Goal: Information Seeking & Learning: Stay updated

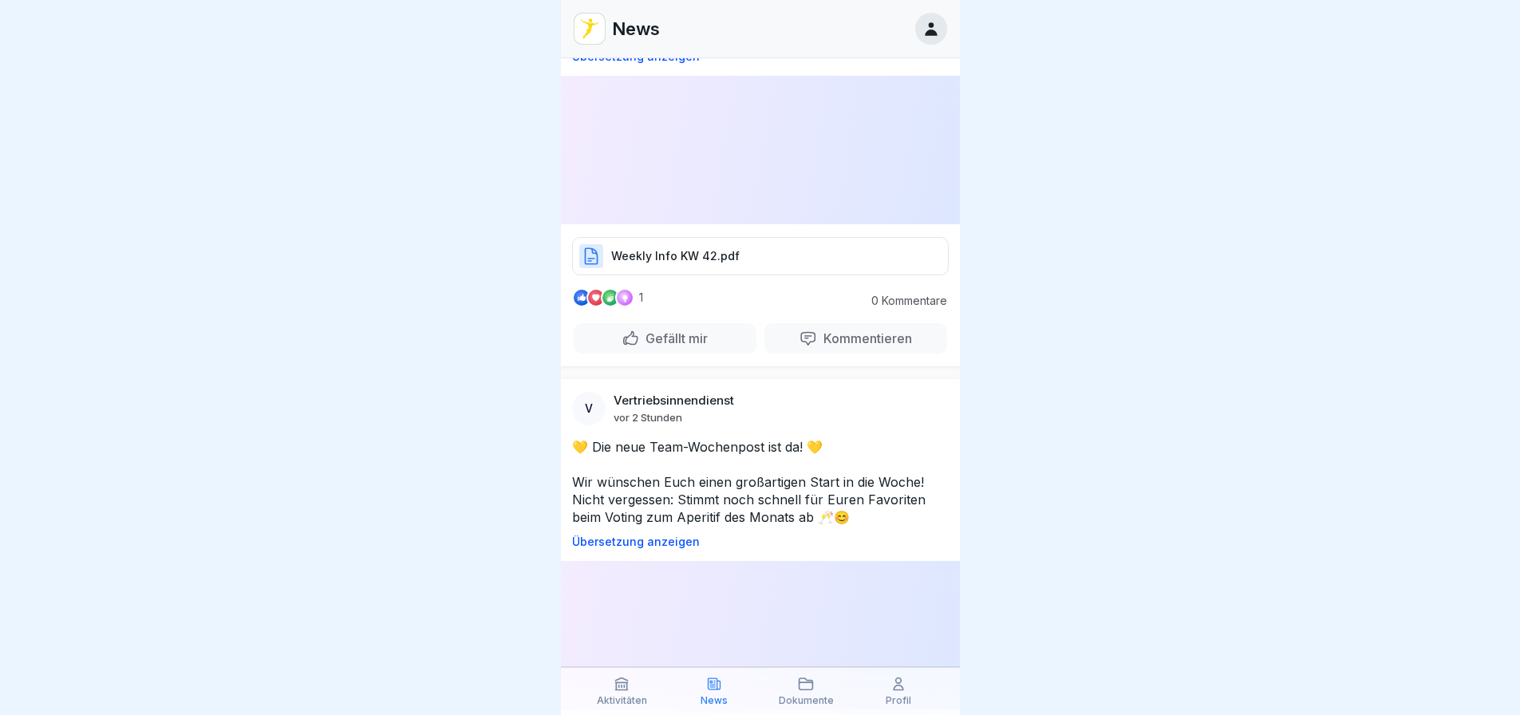
scroll to position [239, 0]
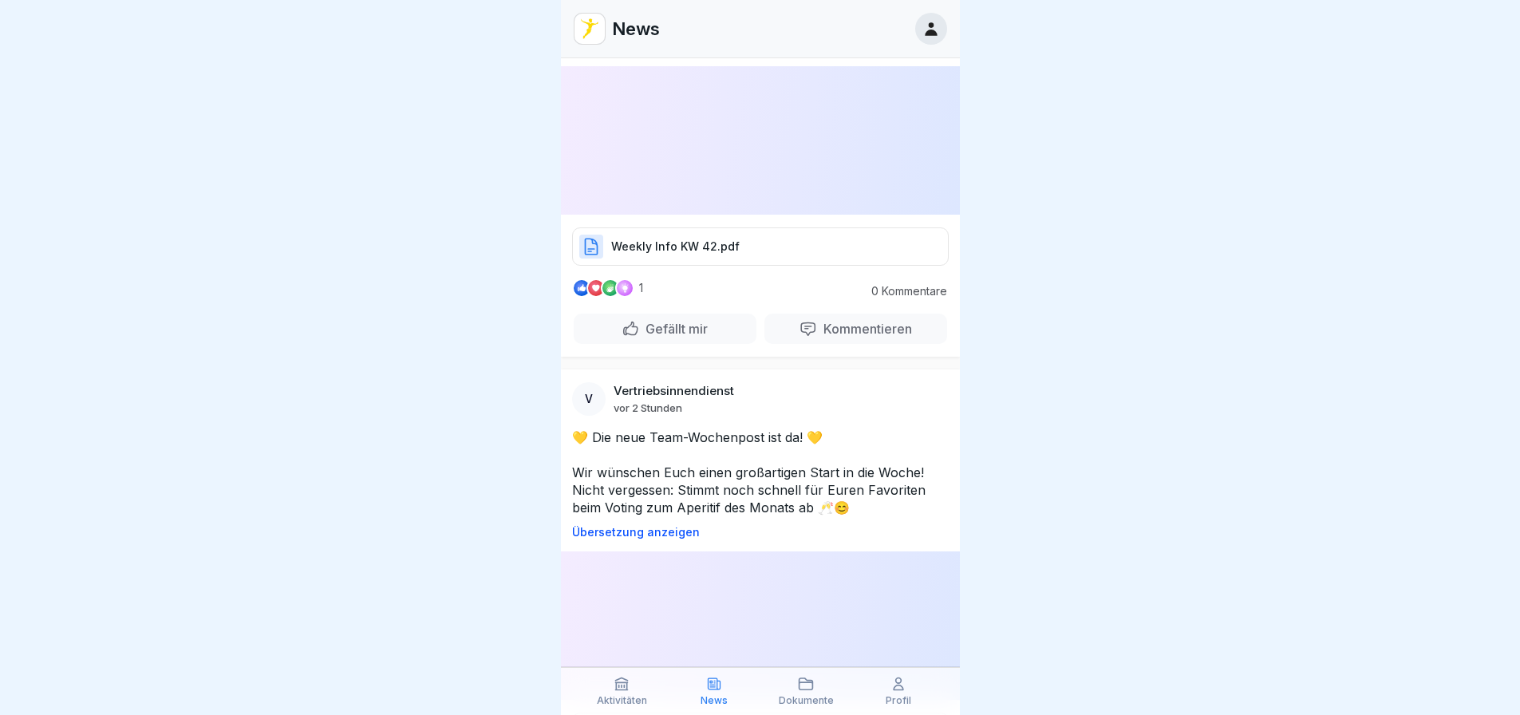
click at [682, 239] on p "Weekly Info KW 42.pdf" at bounding box center [675, 247] width 128 height 16
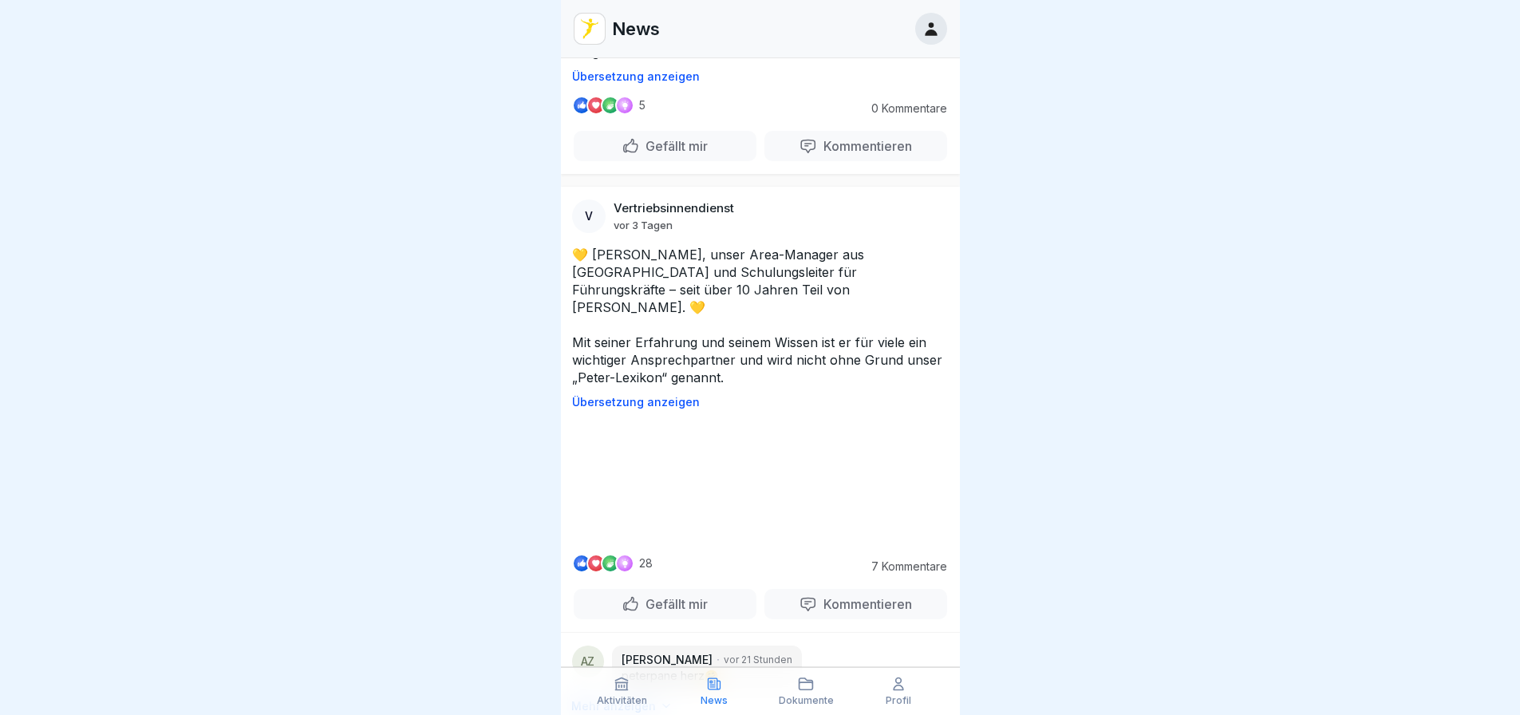
scroll to position [1357, 0]
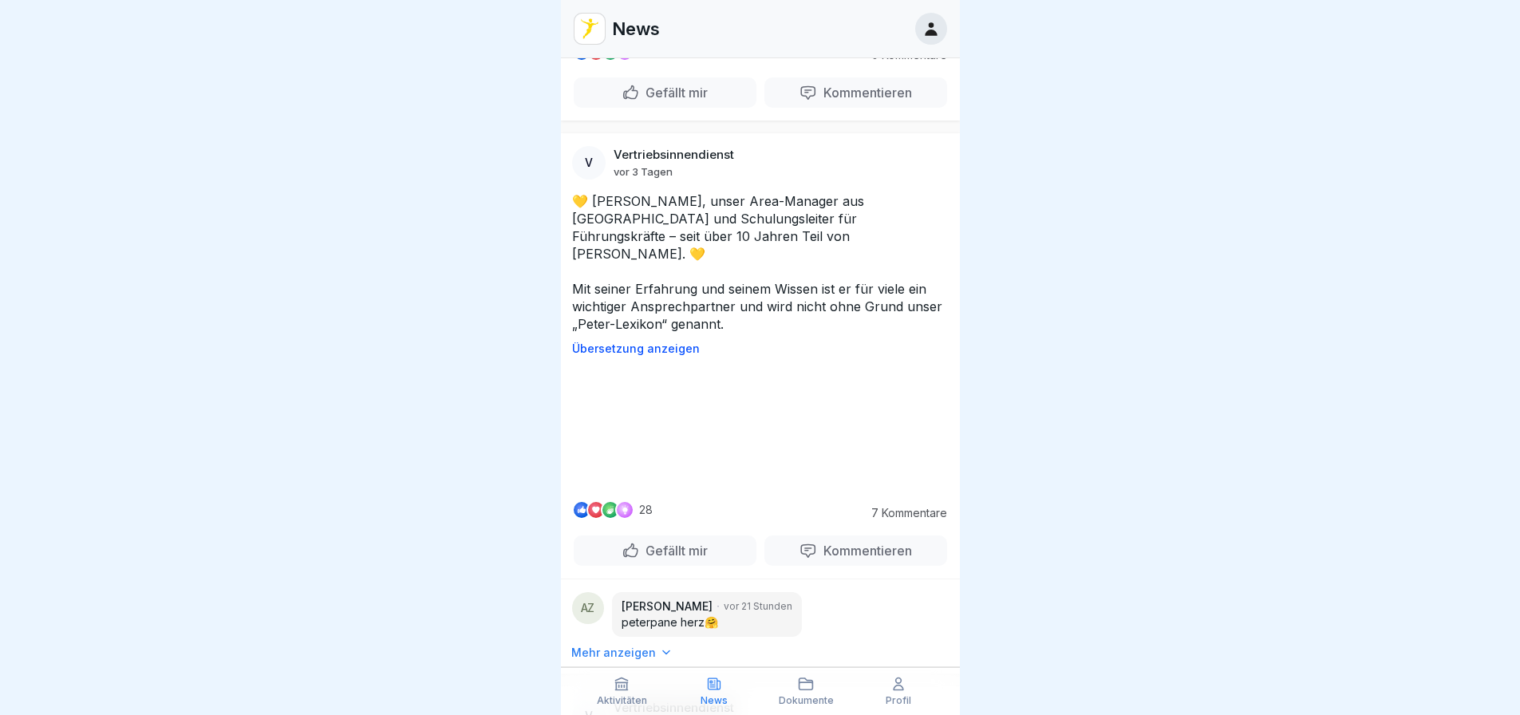
click at [742, 421] on video at bounding box center [760, 428] width 239 height 120
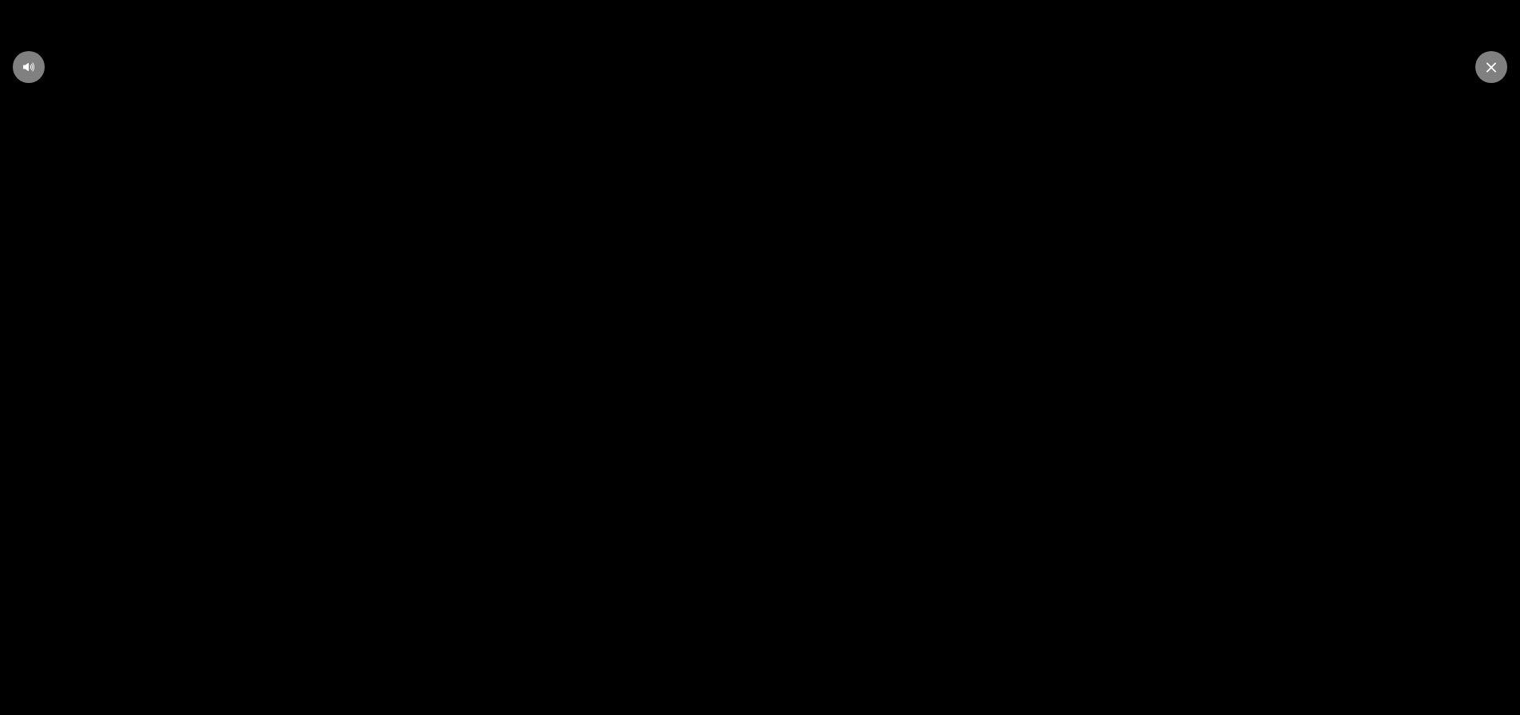
click at [1492, 70] on icon at bounding box center [1492, 67] width 10 height 10
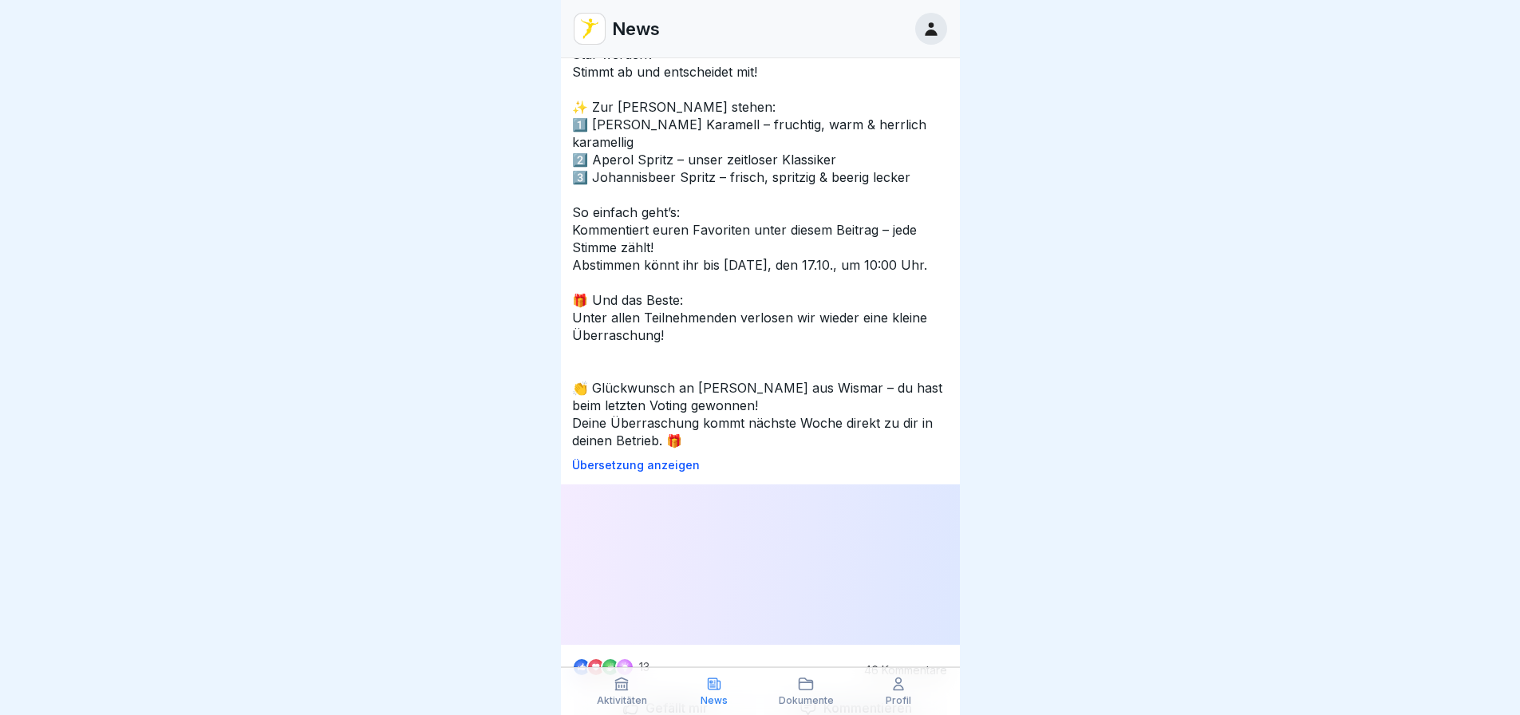
scroll to position [2075, 0]
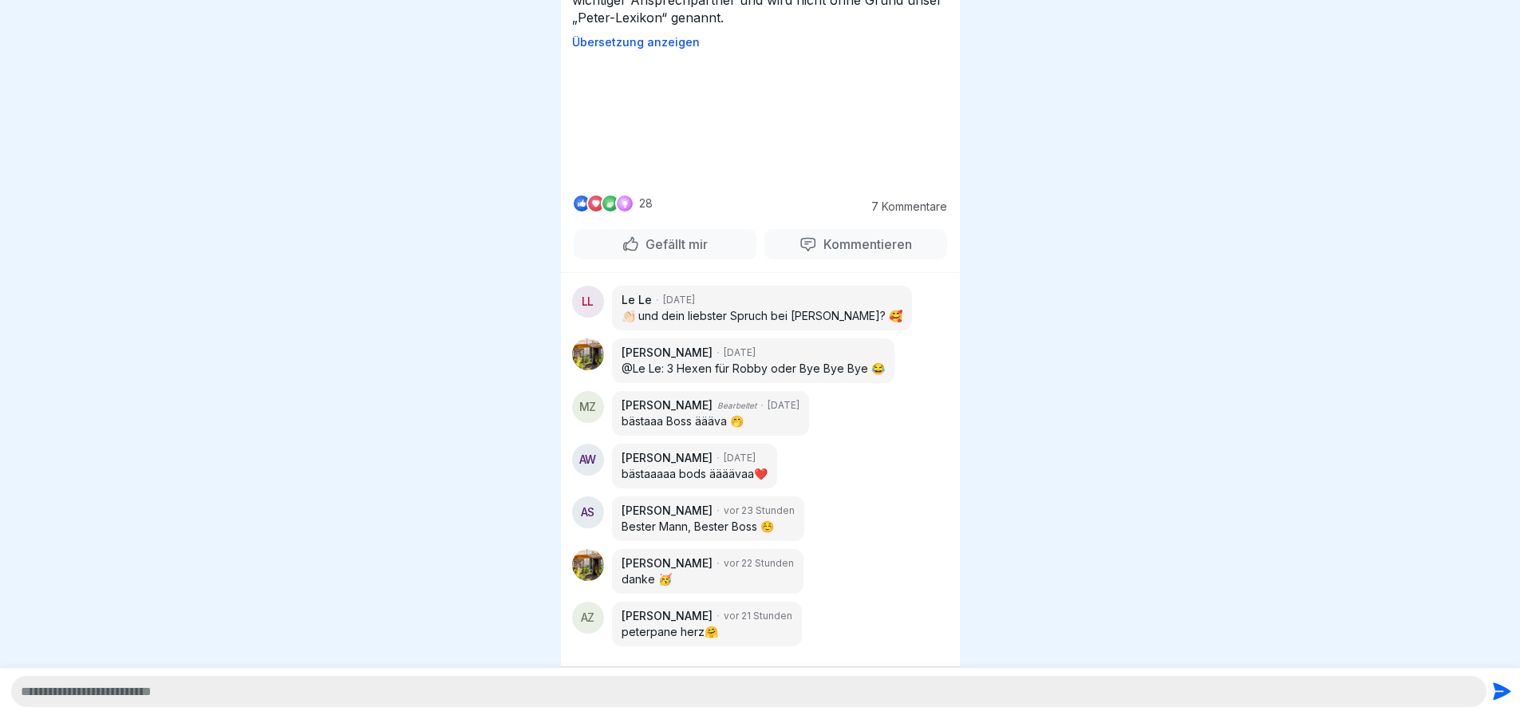
scroll to position [12, 0]
